Goal: Check status: Check status

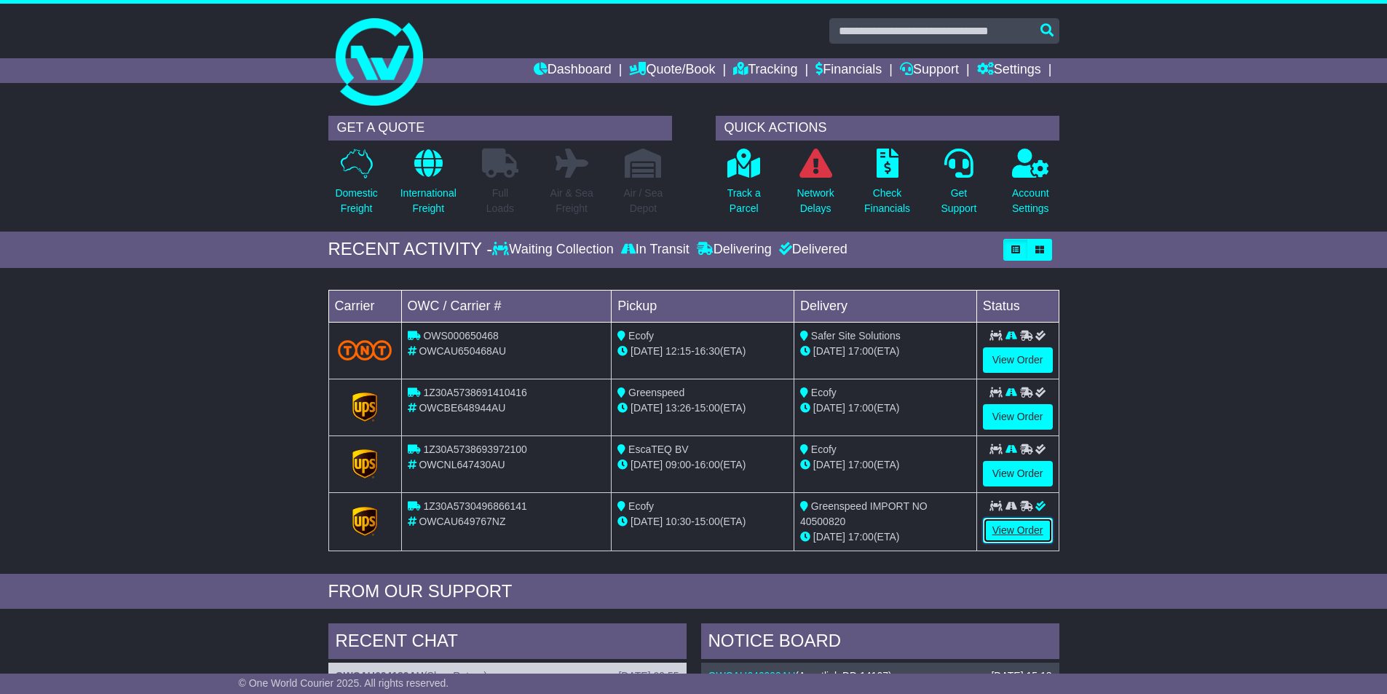
click at [1040, 522] on link "View Order" at bounding box center [1018, 530] width 70 height 25
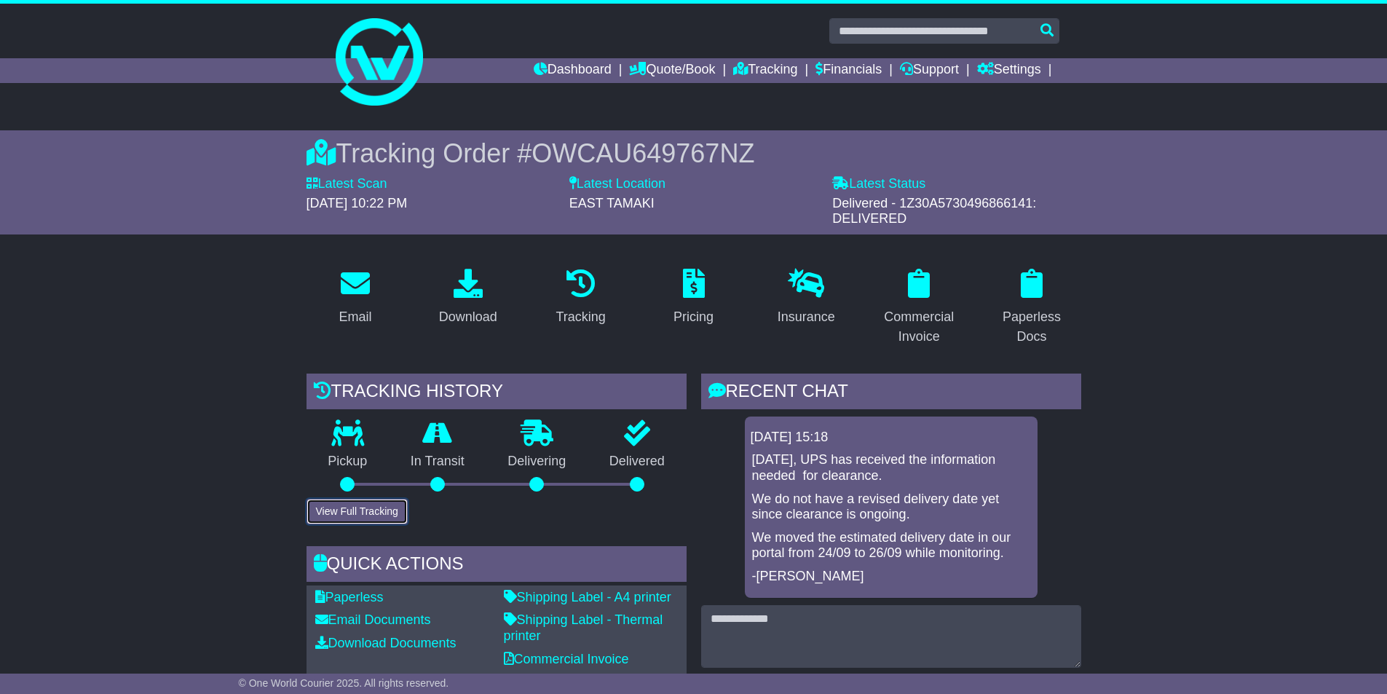
click at [352, 499] on button "View Full Tracking" at bounding box center [357, 511] width 101 height 25
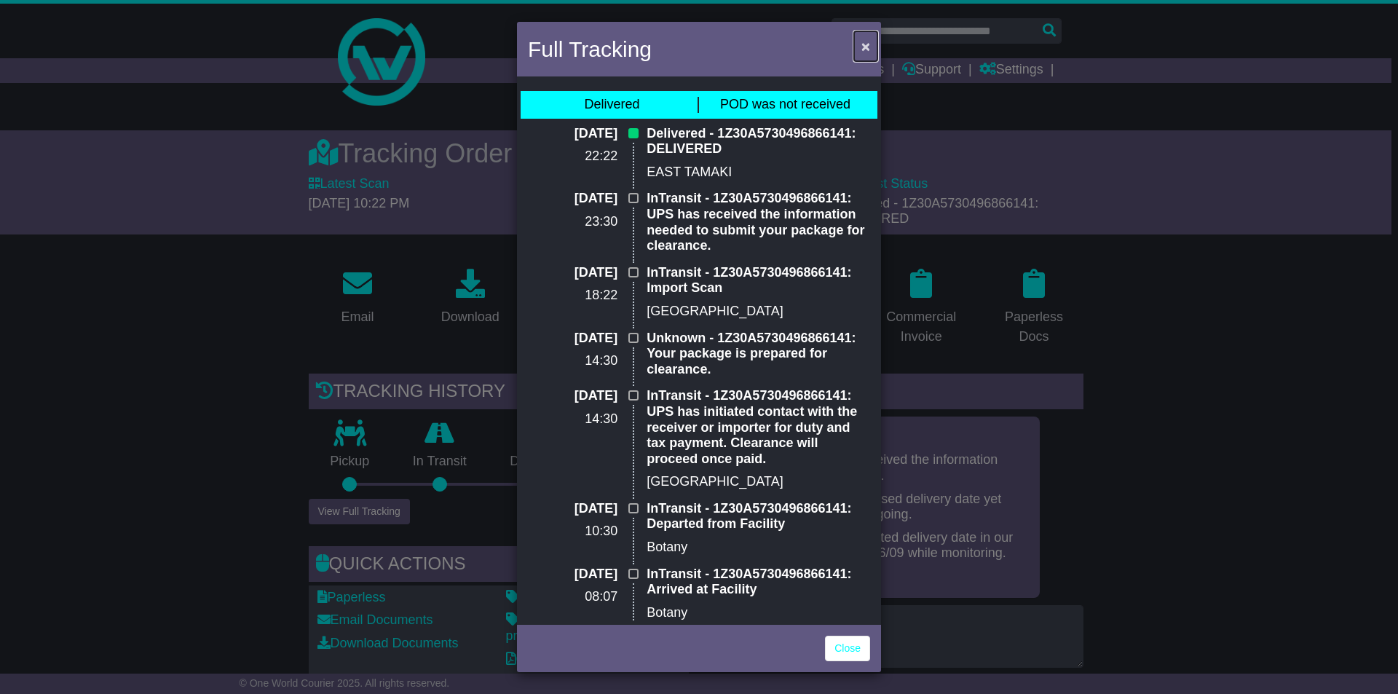
click at [862, 45] on span "×" at bounding box center [865, 46] width 9 height 17
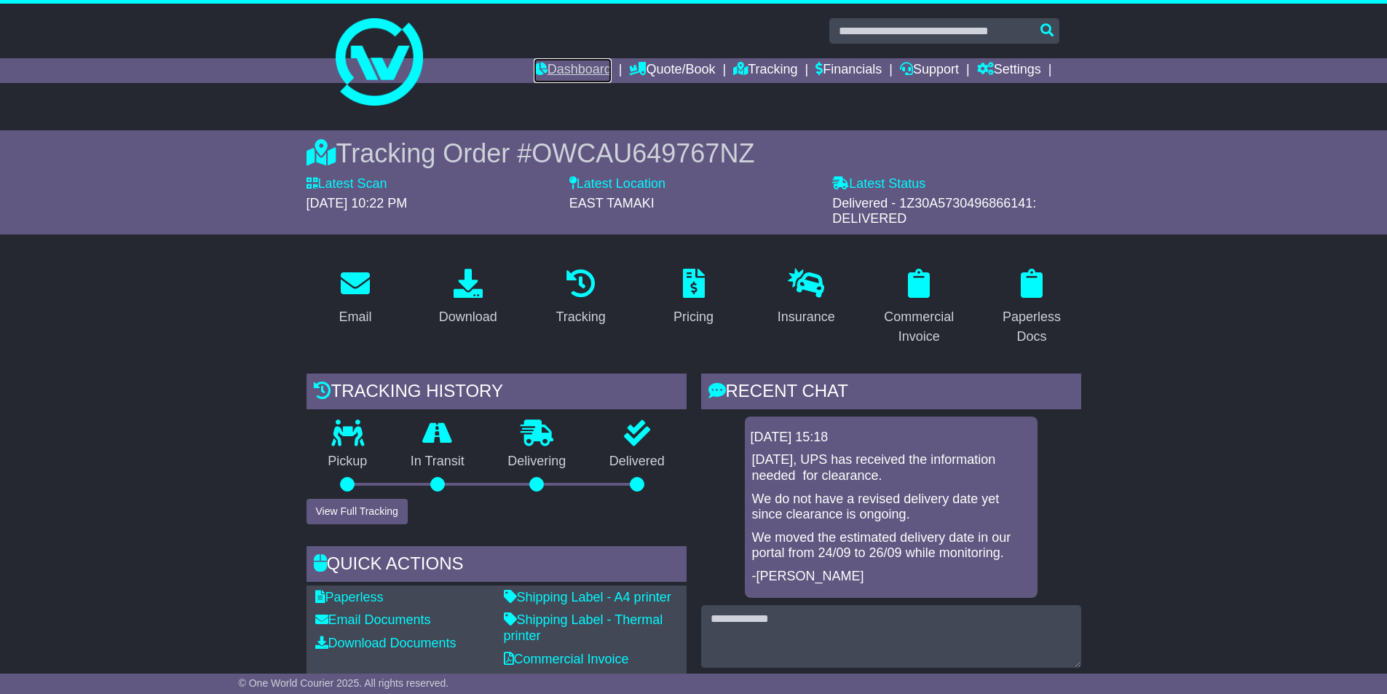
click at [553, 63] on link "Dashboard" at bounding box center [573, 70] width 78 height 25
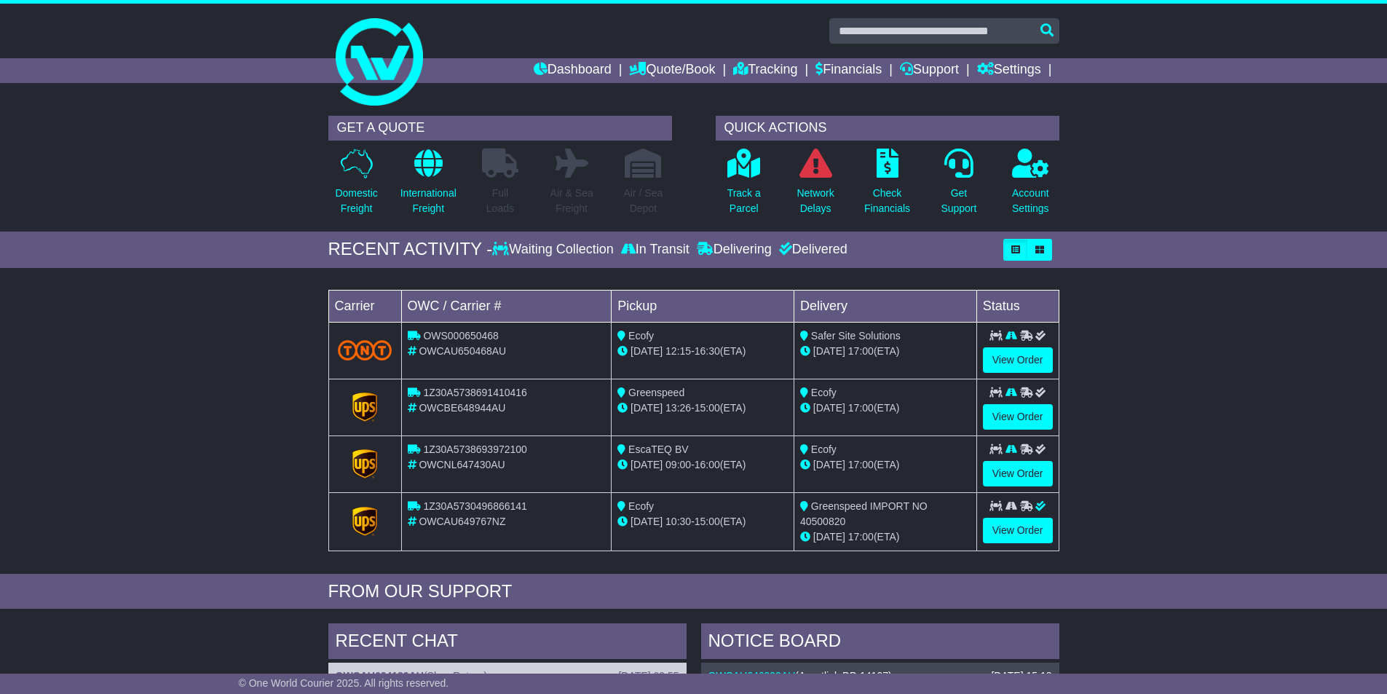
click at [787, 63] on li "Tracking" at bounding box center [774, 70] width 82 height 25
click at [733, 67] on icon at bounding box center [740, 68] width 15 height 13
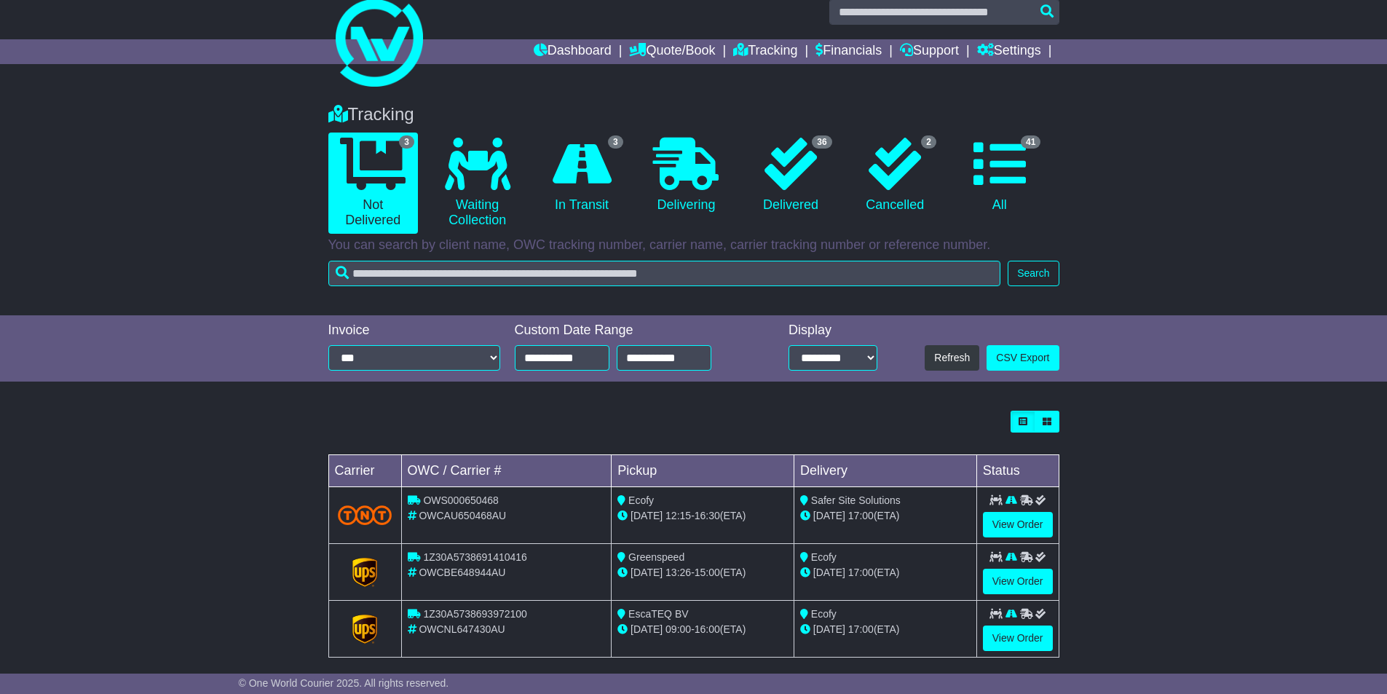
scroll to position [34, 0]
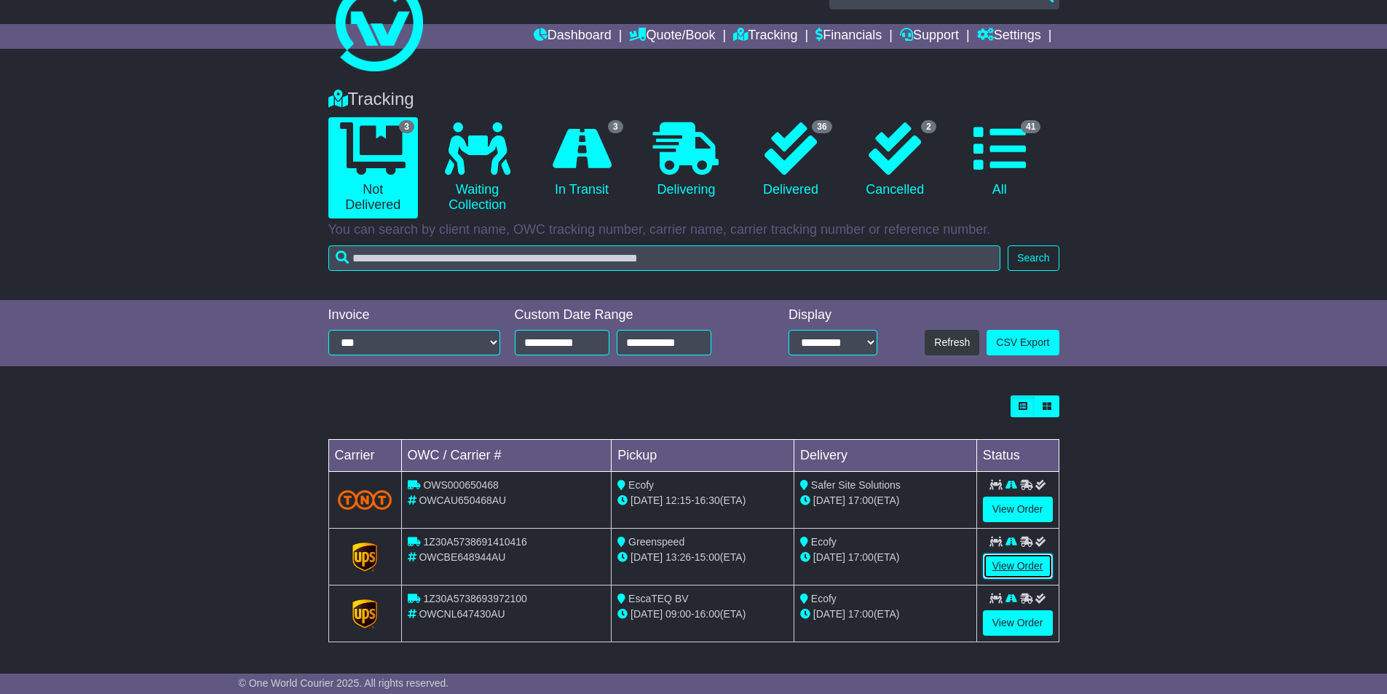
click at [1024, 558] on link "View Order" at bounding box center [1018, 565] width 70 height 25
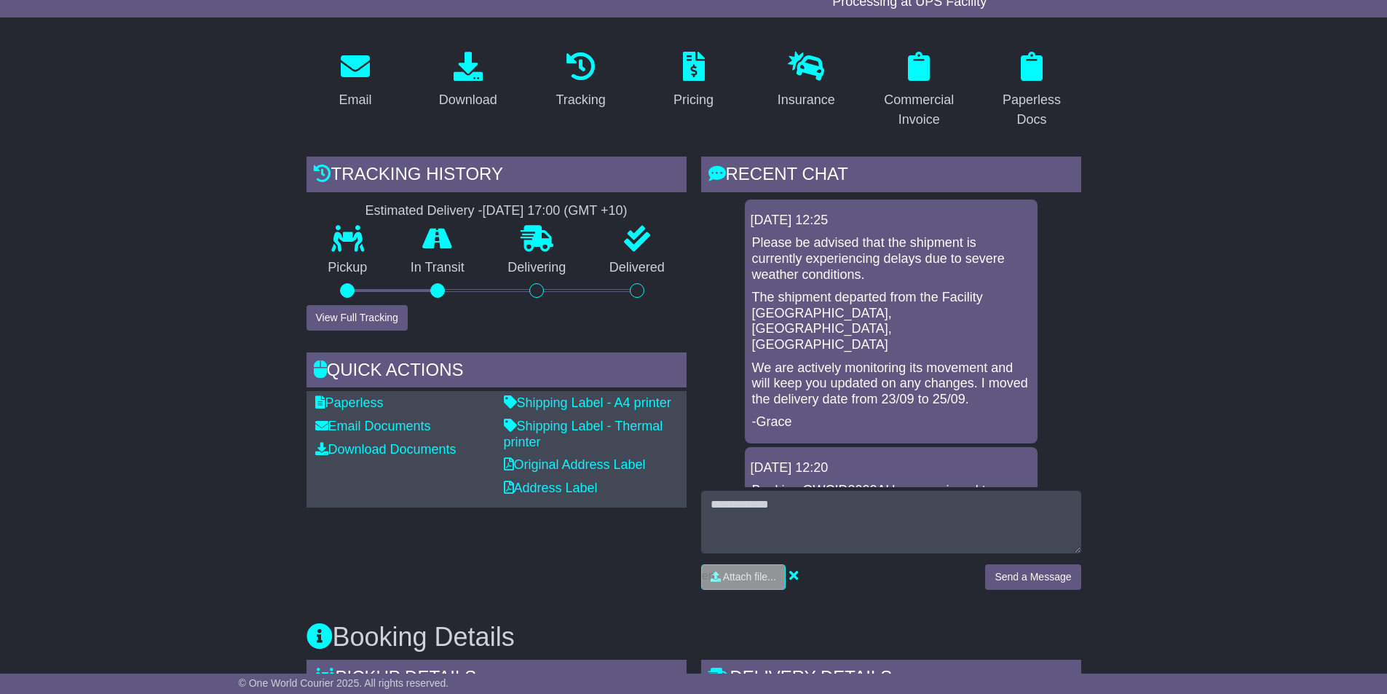
scroll to position [218, 0]
click at [344, 315] on button "View Full Tracking" at bounding box center [357, 316] width 101 height 25
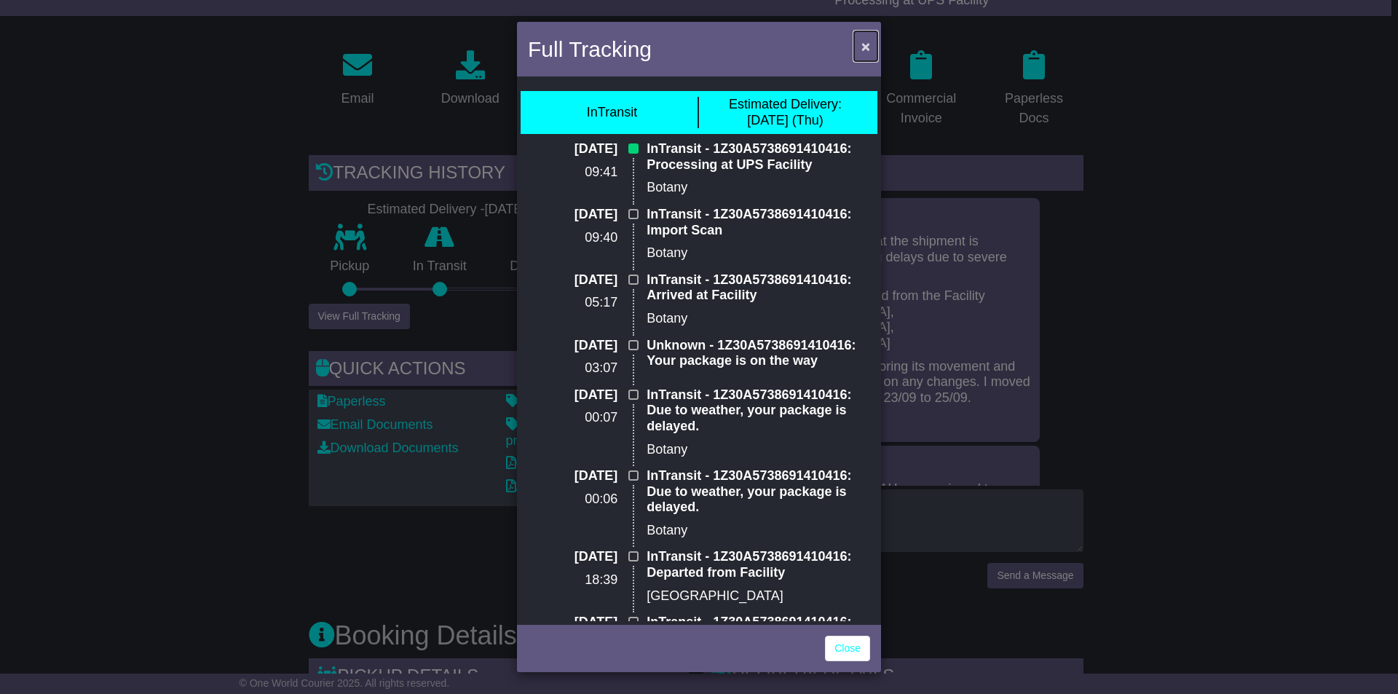
click at [866, 50] on span "×" at bounding box center [865, 46] width 9 height 17
